Goal: Information Seeking & Learning: Learn about a topic

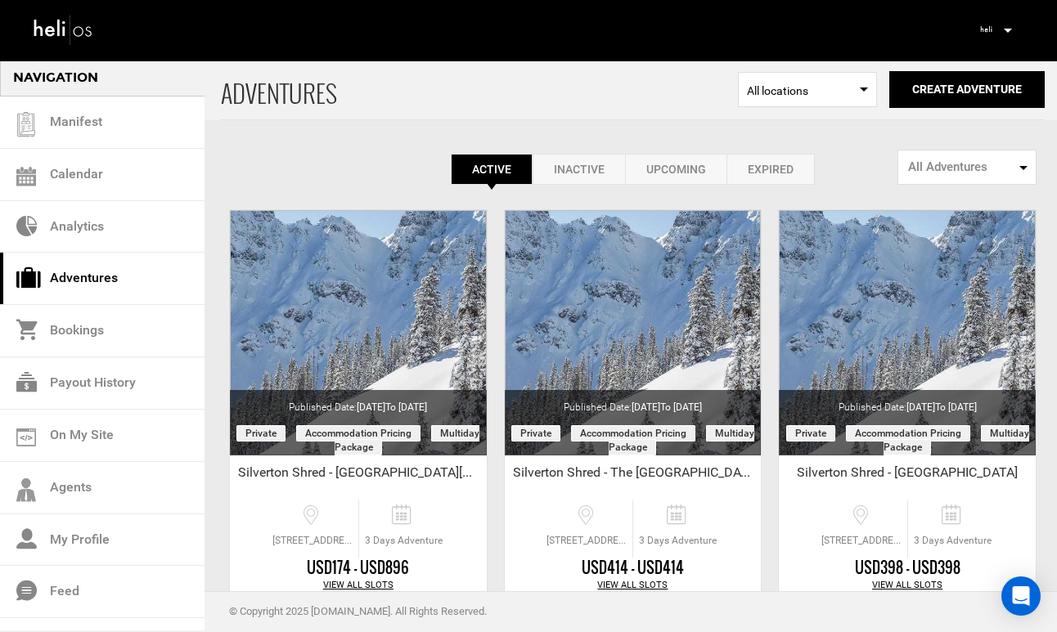
click at [1007, 28] on p at bounding box center [1007, 30] width 10 height 19
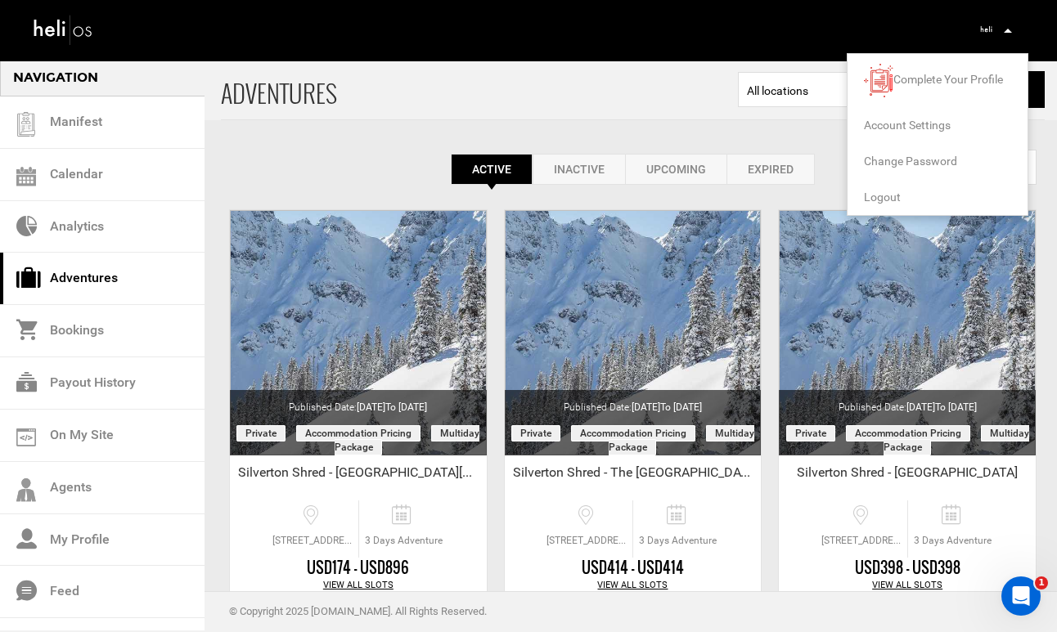
click at [892, 201] on span "Logout" at bounding box center [882, 197] width 37 height 13
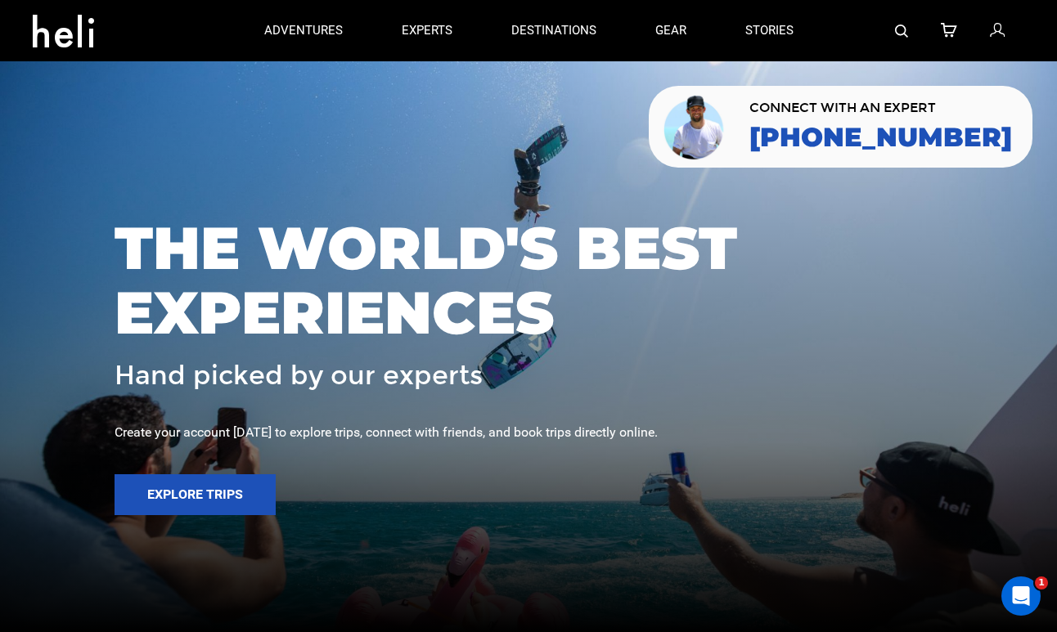
click at [896, 27] on img at bounding box center [901, 31] width 13 height 13
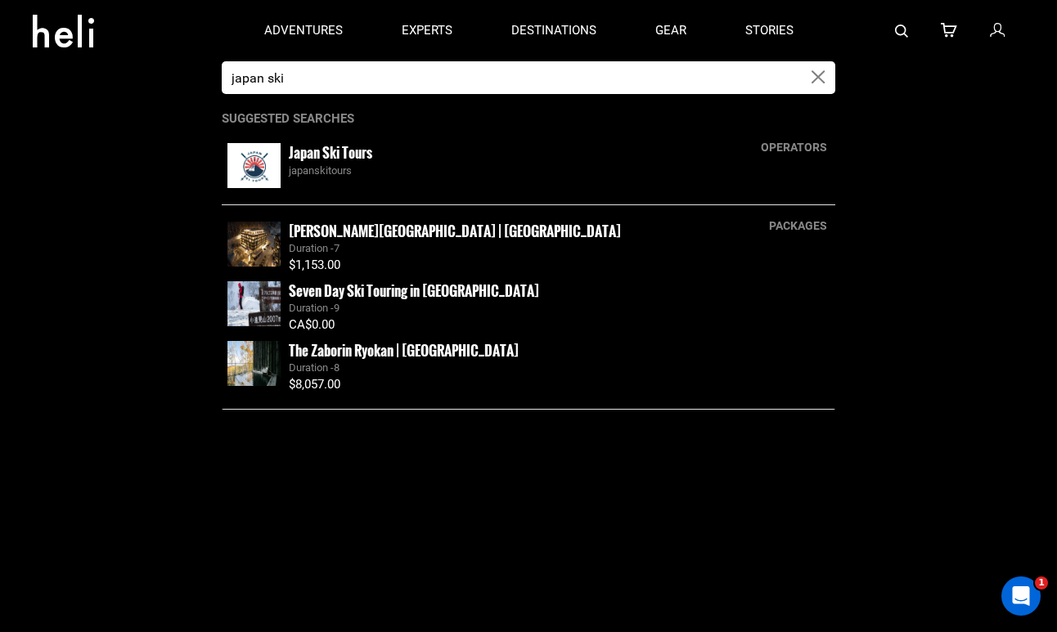
type input "japan ski"
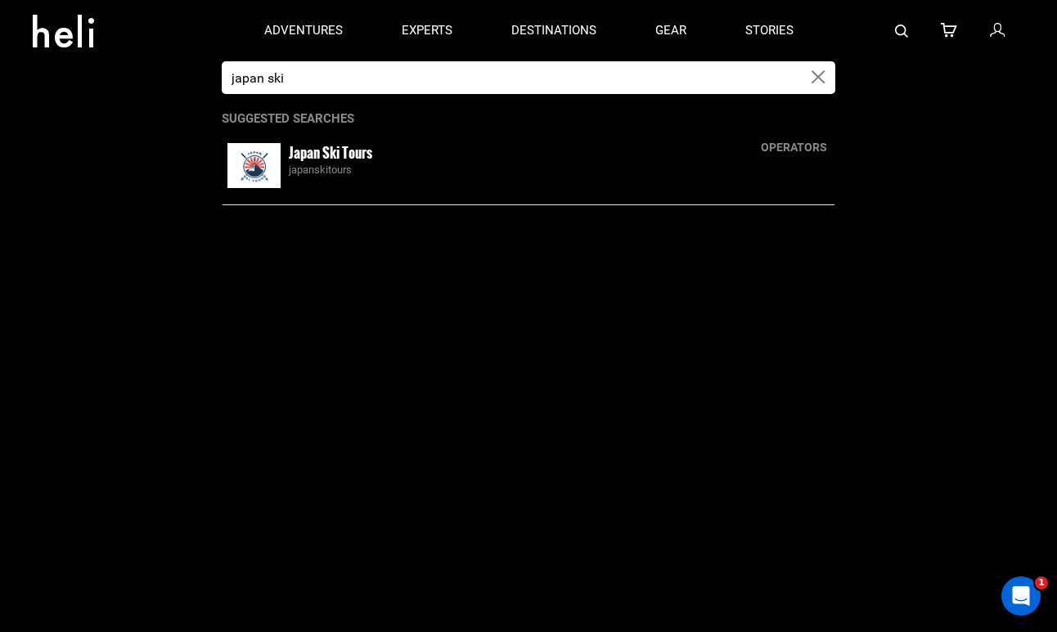
click at [362, 151] on small "Japan Ski Tours" at bounding box center [330, 152] width 83 height 20
click at [258, 168] on img at bounding box center [253, 165] width 53 height 45
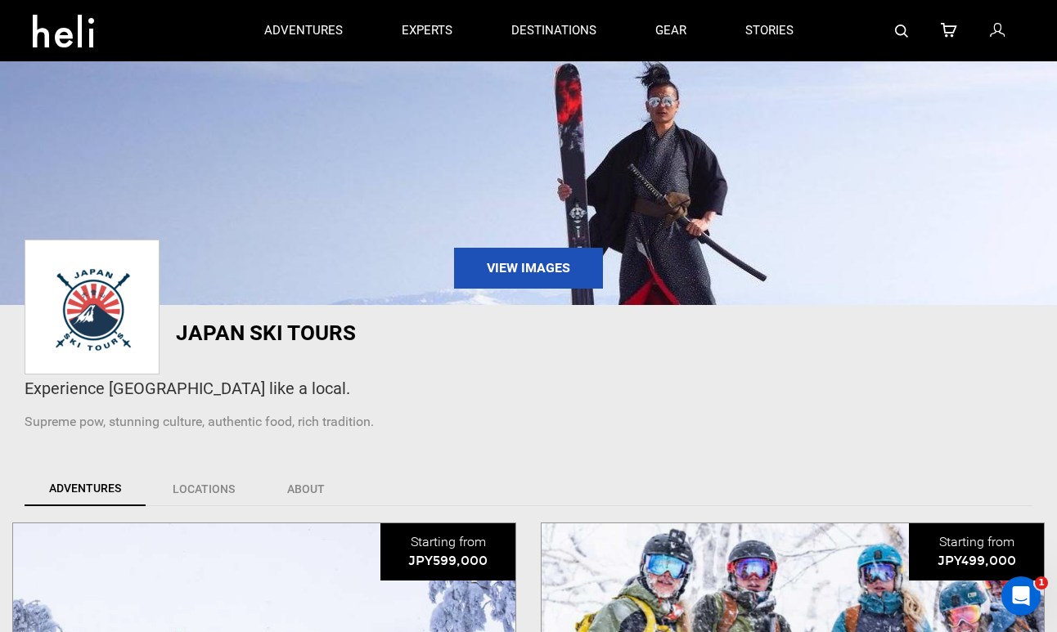
click at [496, 407] on div "Experience [GEOGRAPHIC_DATA] like a local. Supreme pow, stunning culture, authe…" at bounding box center [528, 400] width 1032 height 79
click at [904, 28] on img at bounding box center [901, 31] width 13 height 13
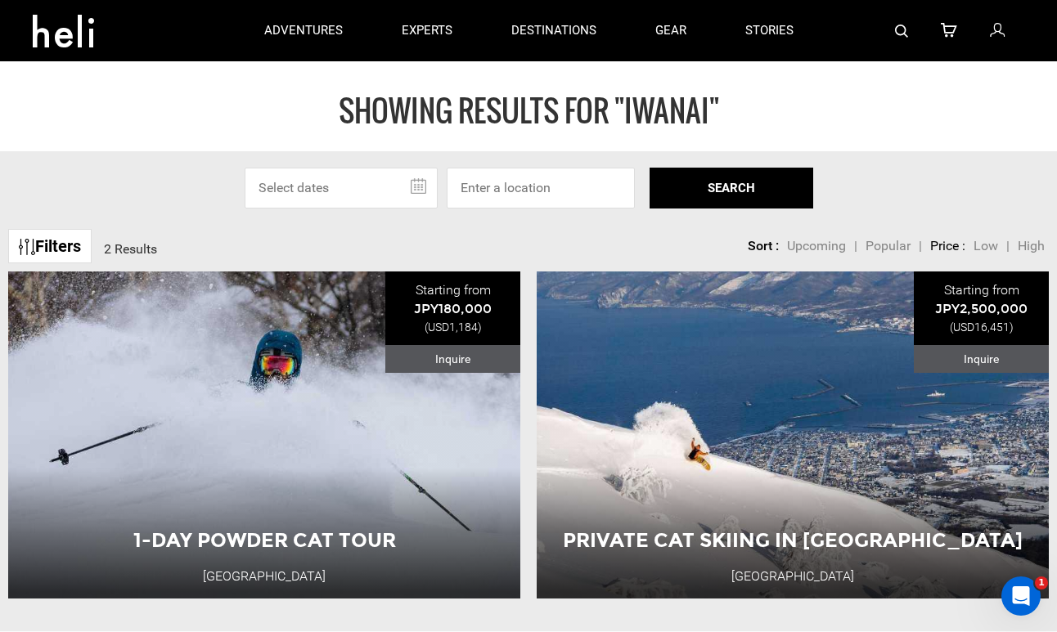
click at [903, 31] on img at bounding box center [901, 31] width 13 height 13
click at [898, 30] on img at bounding box center [901, 31] width 13 height 13
click at [904, 30] on img at bounding box center [901, 31] width 13 height 13
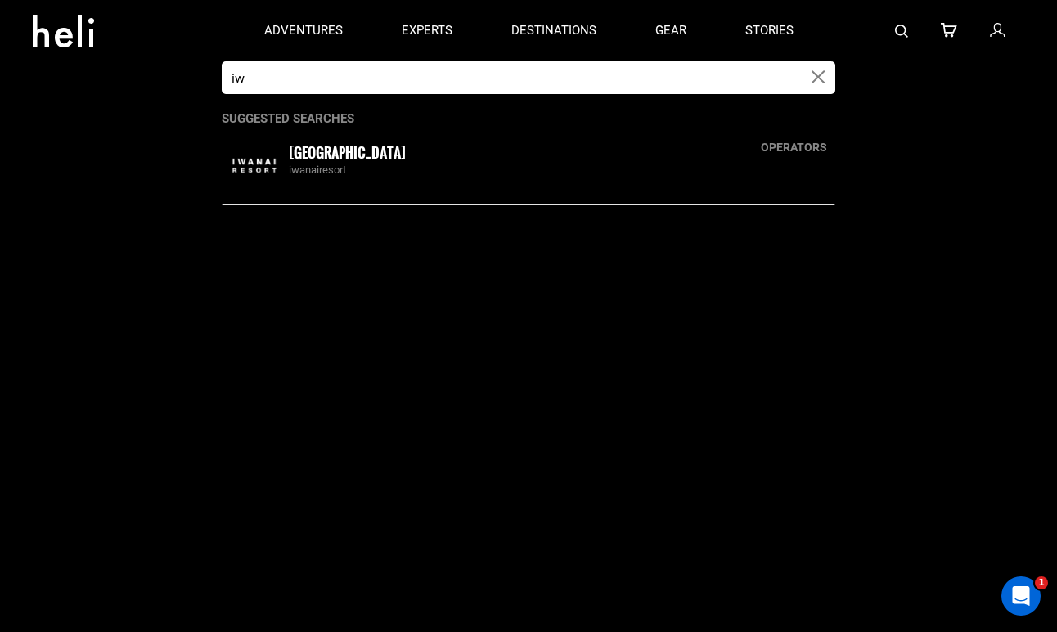
type input "i"
type input "rising sun"
click at [384, 155] on small "Rising Sun Guides" at bounding box center [336, 152] width 95 height 20
